Goal: Task Accomplishment & Management: Complete application form

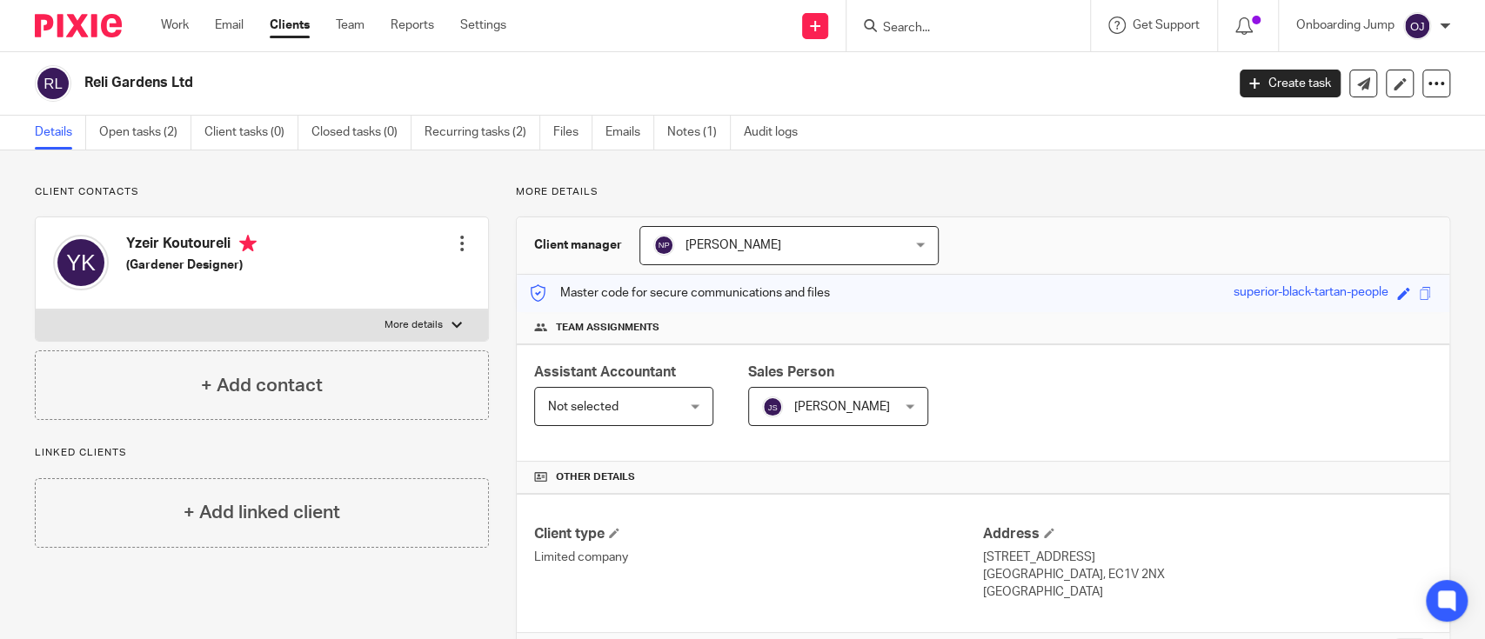
click at [985, 34] on input "Search" at bounding box center [959, 29] width 157 height 16
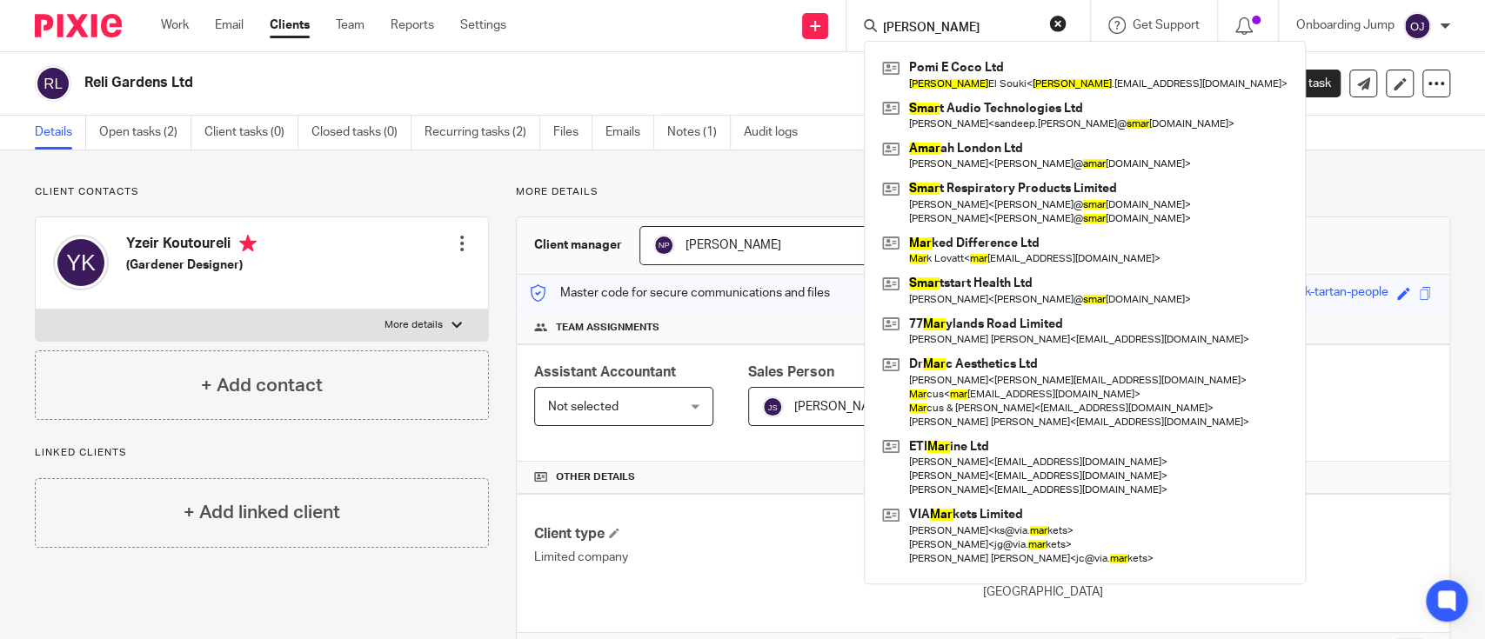
type input "omar"
click at [291, 22] on link "Clients" at bounding box center [290, 25] width 40 height 17
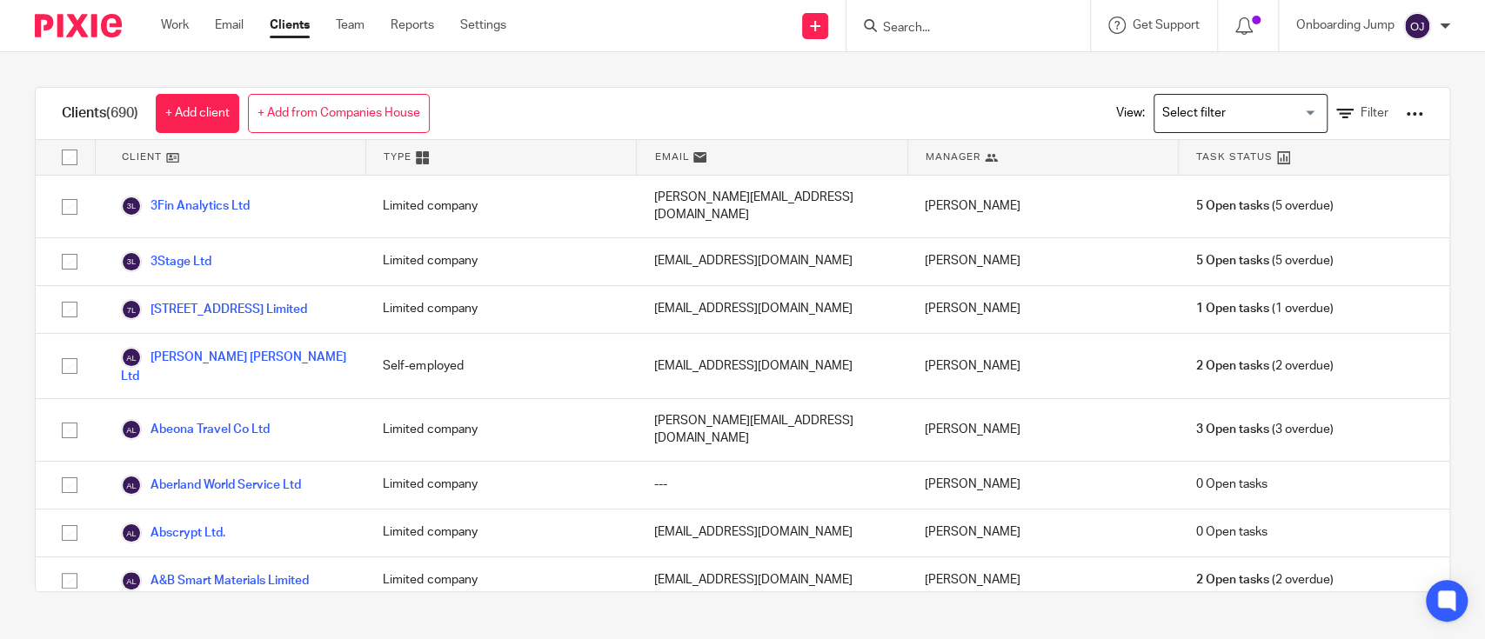
drag, startPoint x: 366, startPoint y: 110, endPoint x: 320, endPoint y: 36, distance: 87.9
click at [366, 111] on link "+ Add from Companies House" at bounding box center [339, 113] width 182 height 39
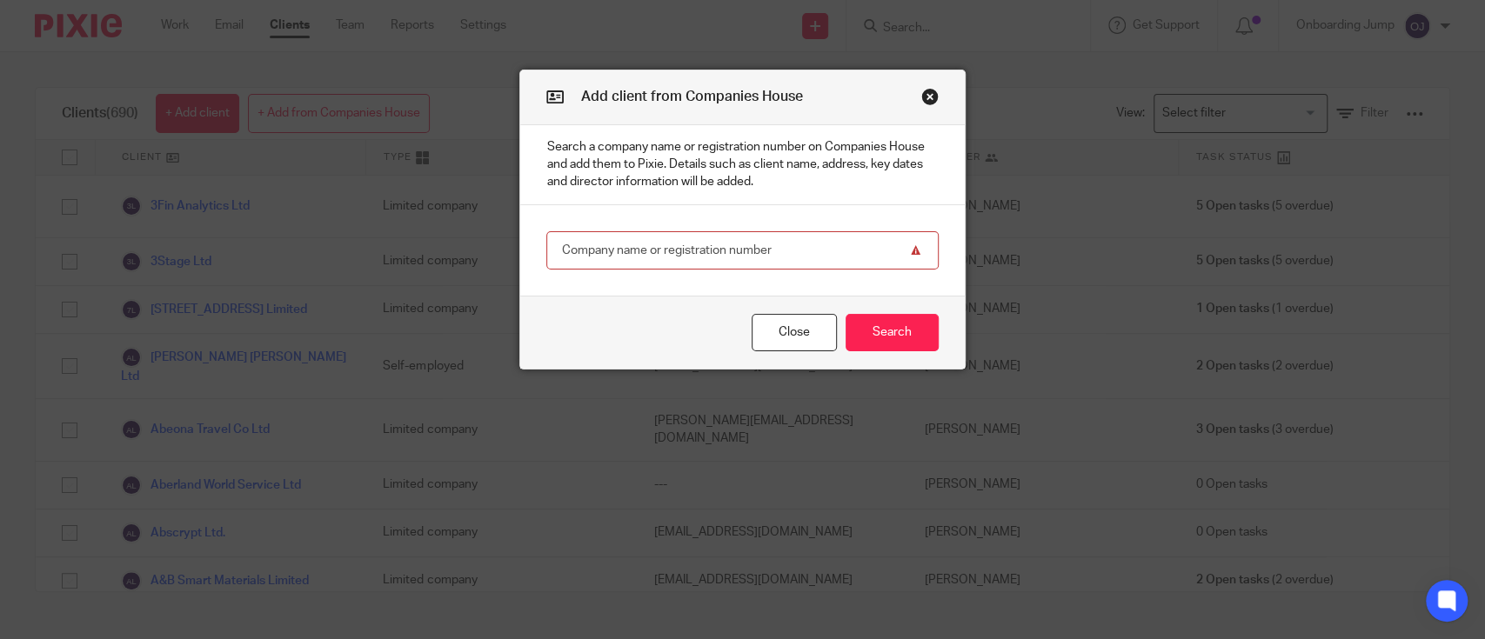
click at [572, 311] on div "Close Search" at bounding box center [742, 332] width 444 height 73
click at [852, 251] on input "text" at bounding box center [741, 250] width 391 height 39
paste input "OOMPH HOLDINGS LTD"
type input "OOMPH HOLDINGS LTD"
click at [888, 331] on button "Search" at bounding box center [892, 332] width 93 height 37
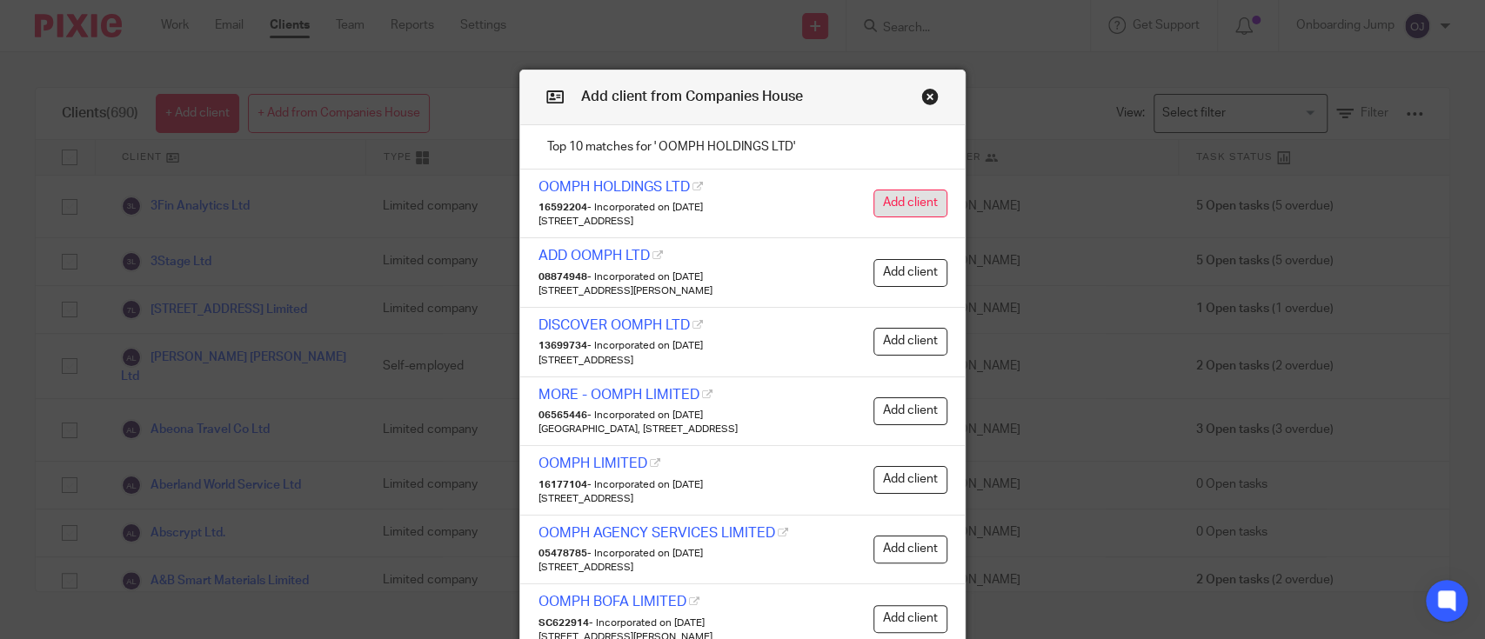
click at [917, 200] on button "Add client" at bounding box center [910, 204] width 74 height 28
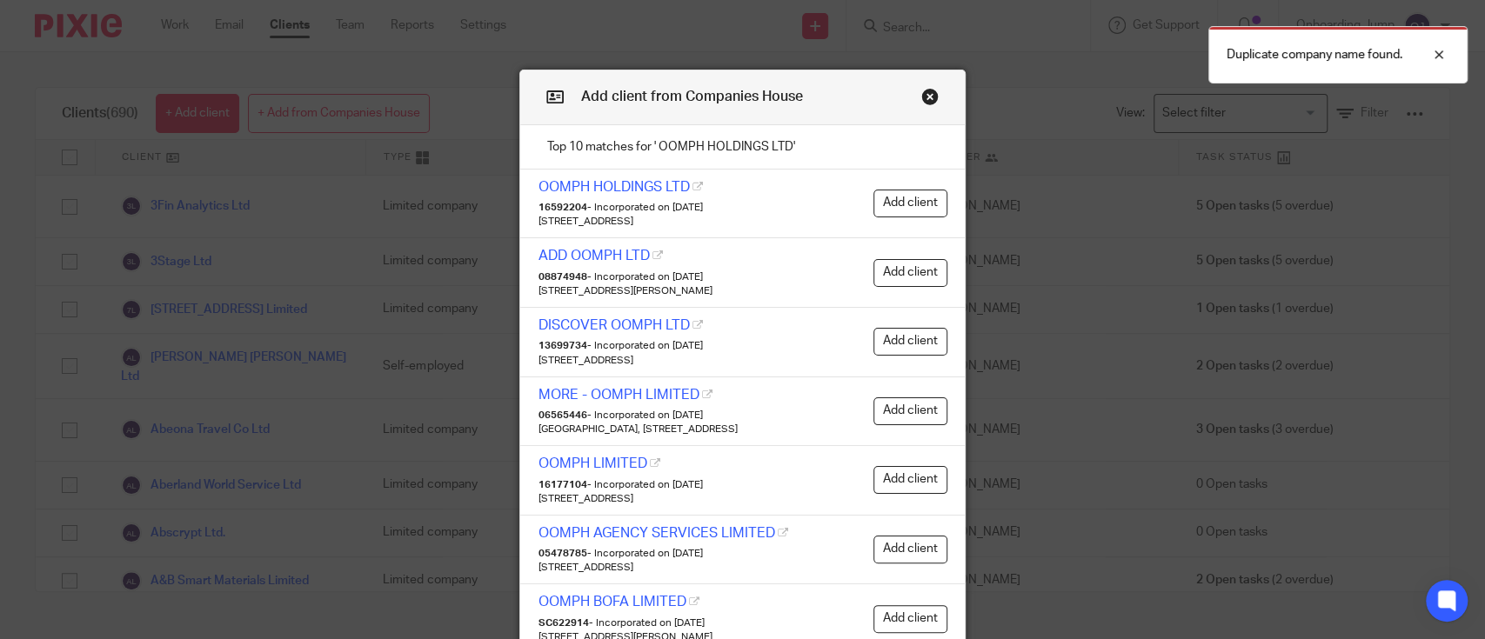
click at [921, 98] on button "Close modal" at bounding box center [929, 96] width 17 height 17
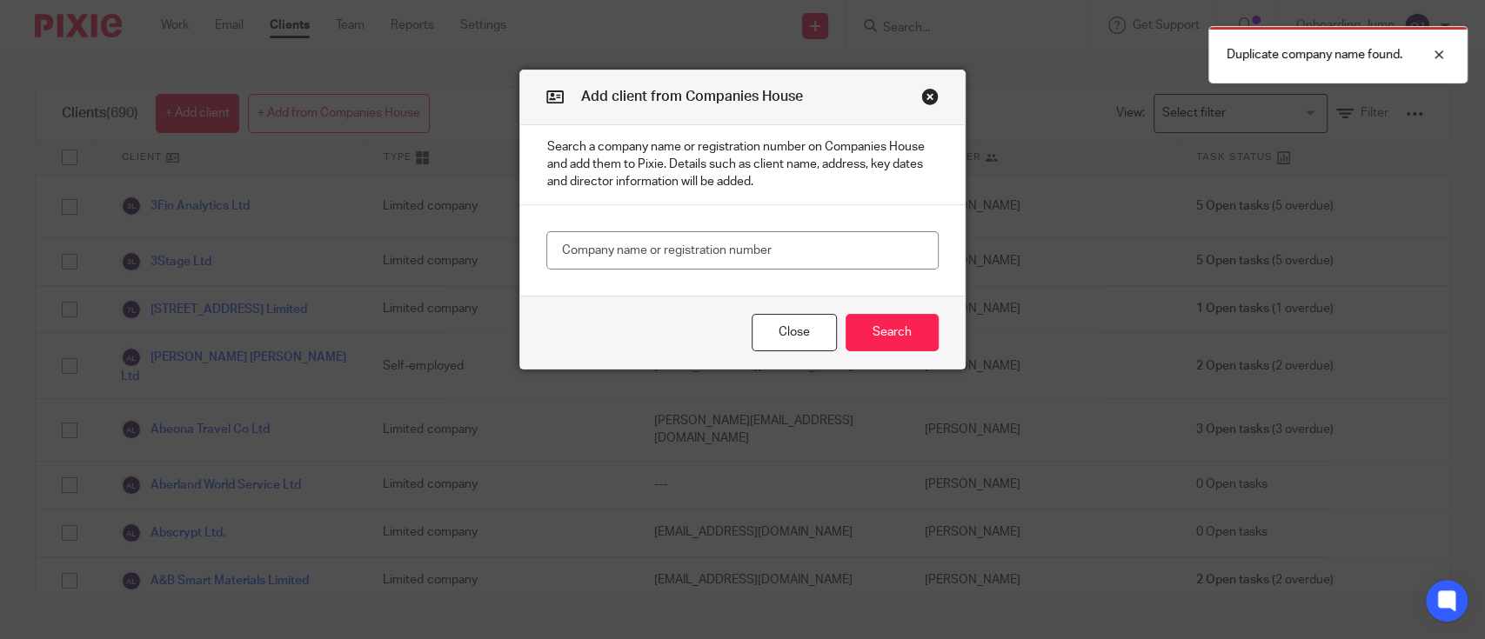
click at [921, 90] on button "Close modal" at bounding box center [929, 96] width 17 height 17
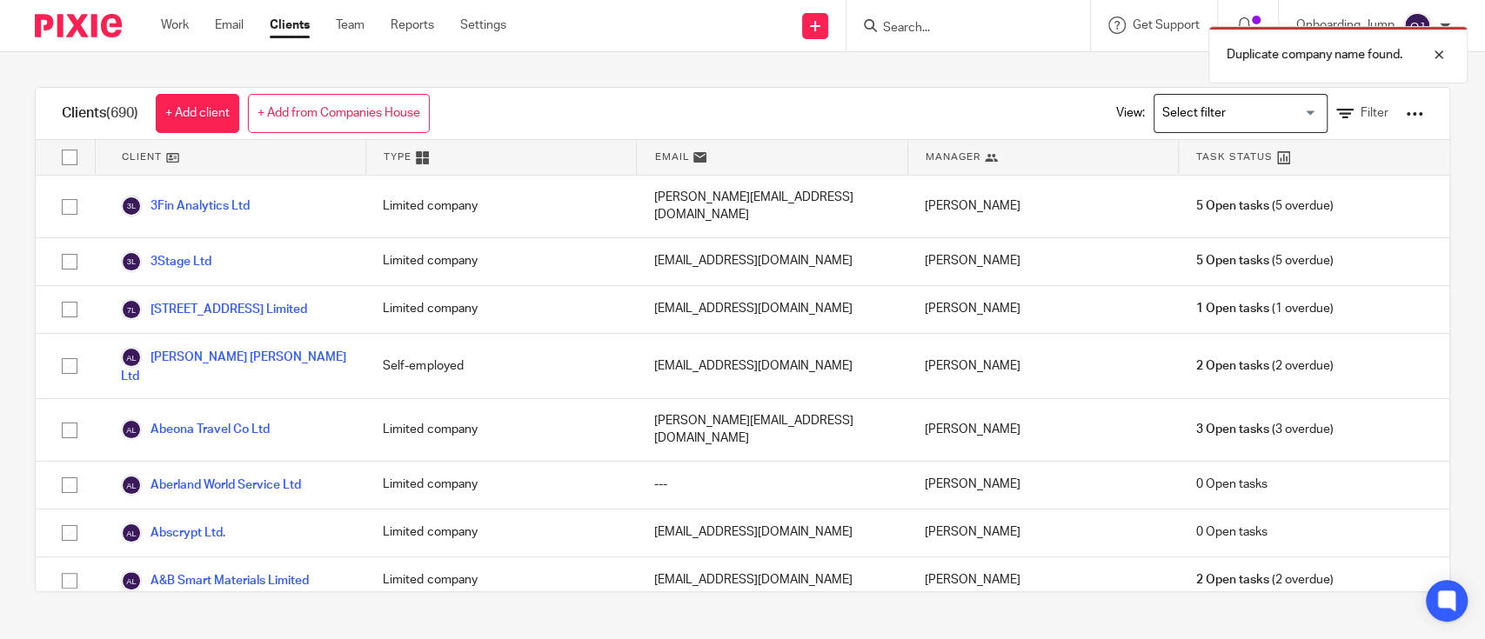
click at [916, 38] on div "Duplicate company name found." at bounding box center [1106, 50] width 726 height 66
click at [915, 27] on div "Duplicate company name found." at bounding box center [1106, 50] width 726 height 66
click at [862, 26] on div "Duplicate company name found." at bounding box center [1106, 50] width 726 height 66
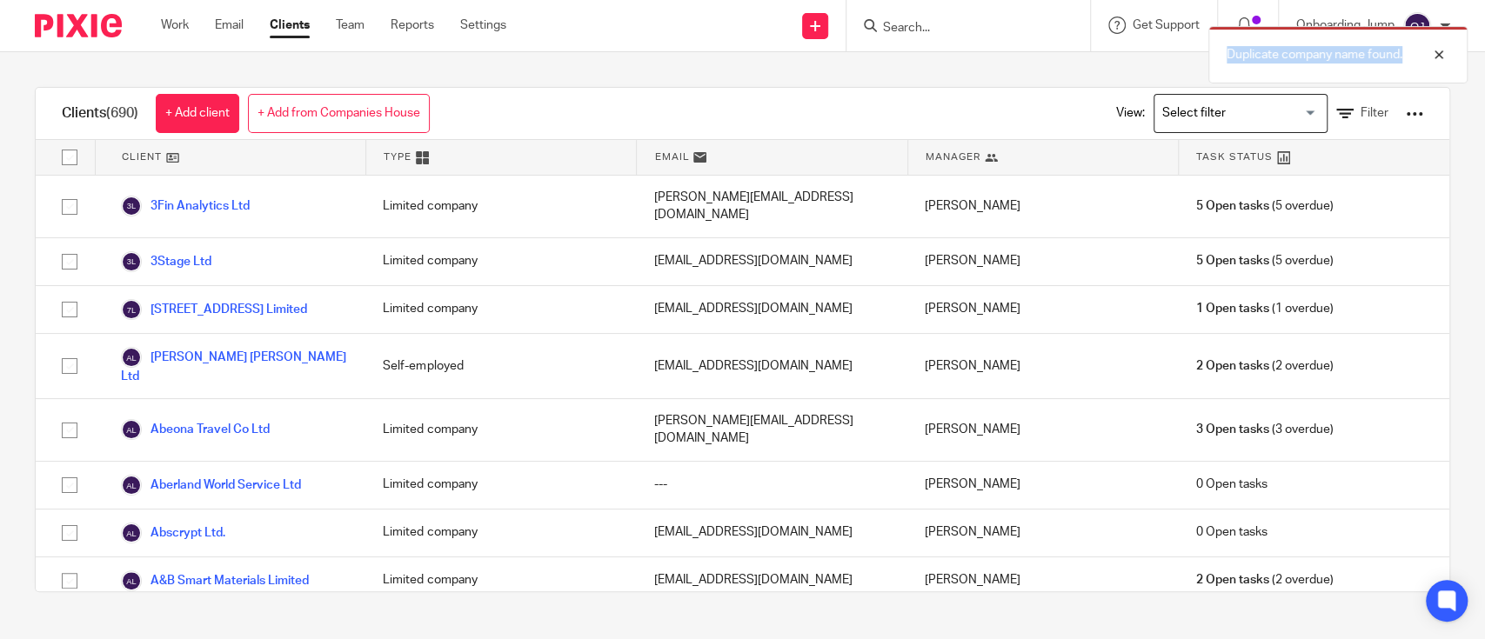
click at [866, 27] on div "Duplicate company name found." at bounding box center [1106, 50] width 726 height 66
click at [899, 30] on div "Duplicate company name found." at bounding box center [1106, 50] width 726 height 66
click at [1442, 62] on div at bounding box center [1425, 54] width 47 height 21
click at [979, 23] on input "Search" at bounding box center [959, 29] width 157 height 16
paste input "OOMPH HOLDINGS LTD"
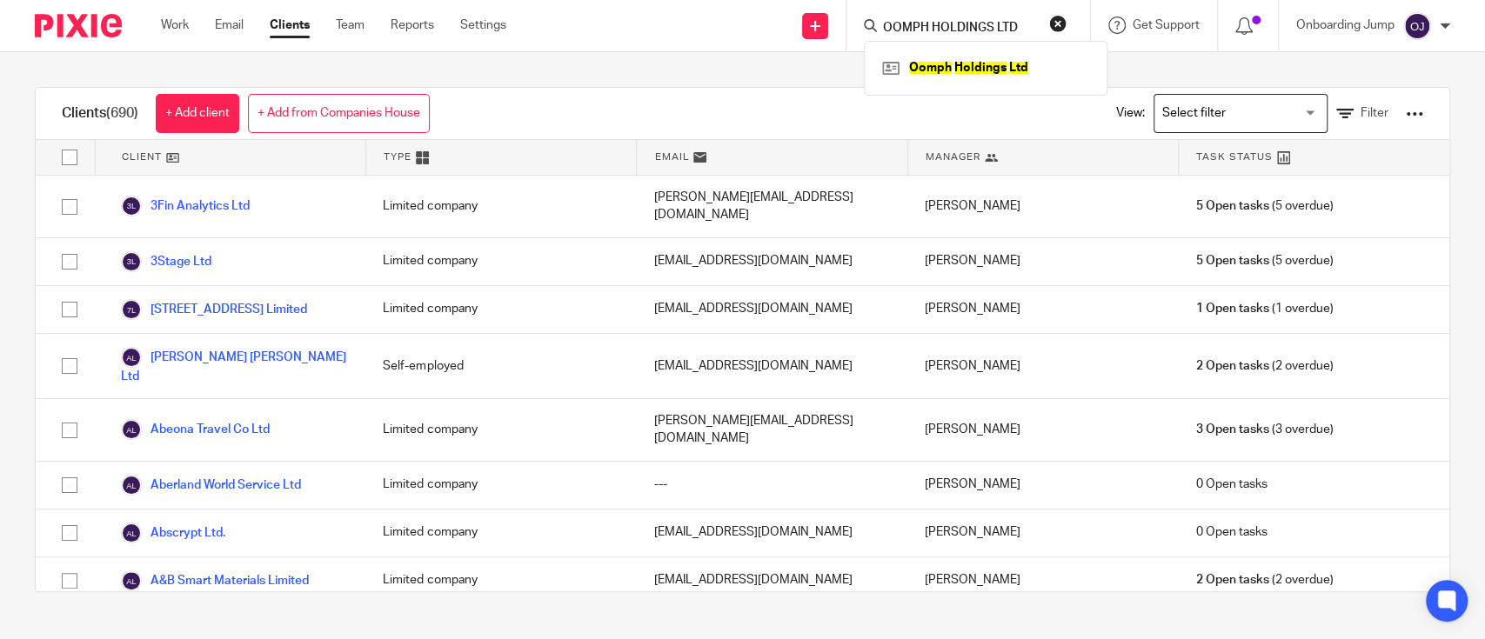
type input "OOMPH HOLDINGS LTD"
click at [983, 87] on div "Oomph Holdings Ltd" at bounding box center [986, 68] width 244 height 54
click at [956, 63] on link at bounding box center [986, 68] width 216 height 26
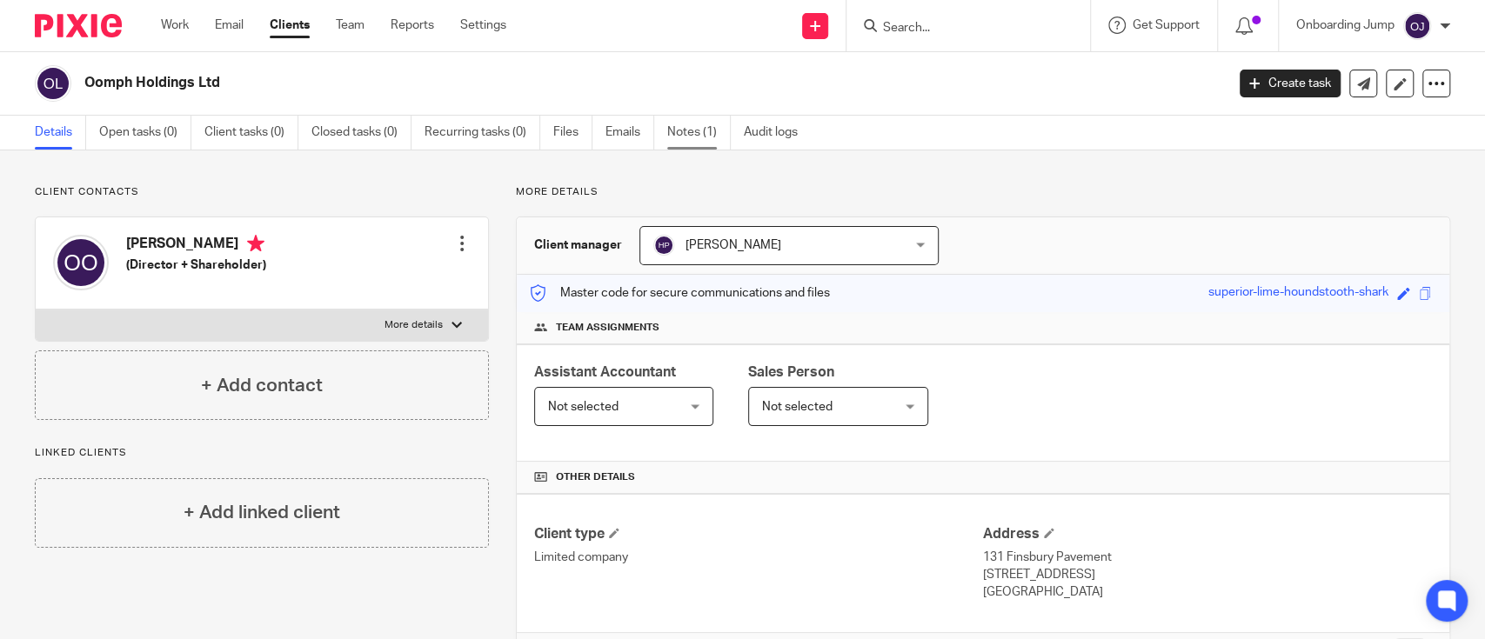
click at [673, 137] on link "Notes (1)" at bounding box center [699, 133] width 64 height 34
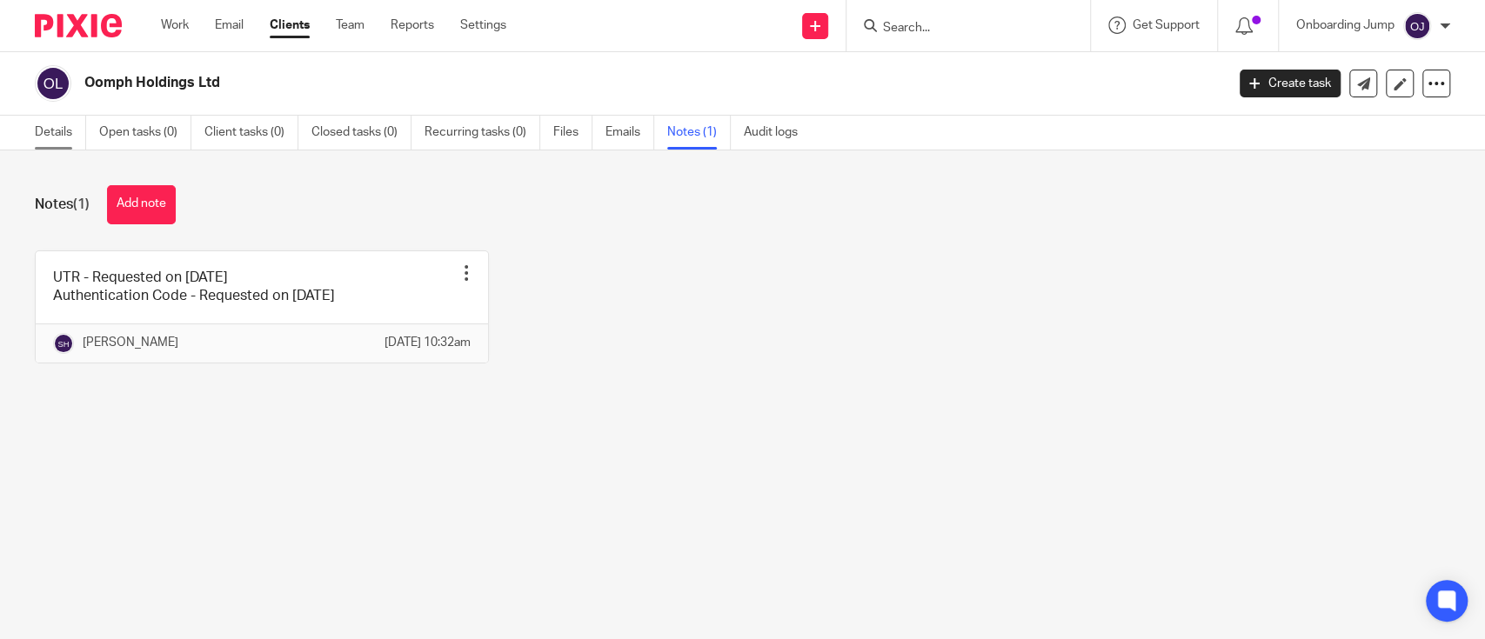
click at [49, 133] on link "Details" at bounding box center [60, 133] width 51 height 34
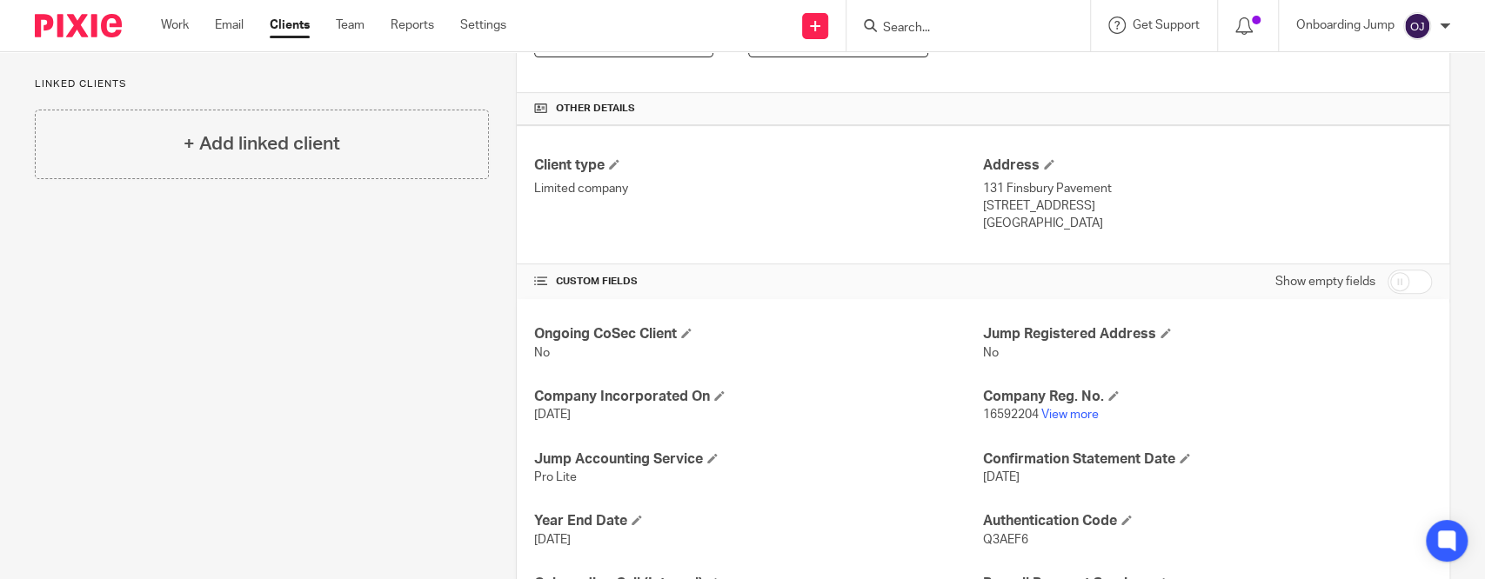
scroll to position [368, 0]
